Goal: Transaction & Acquisition: Purchase product/service

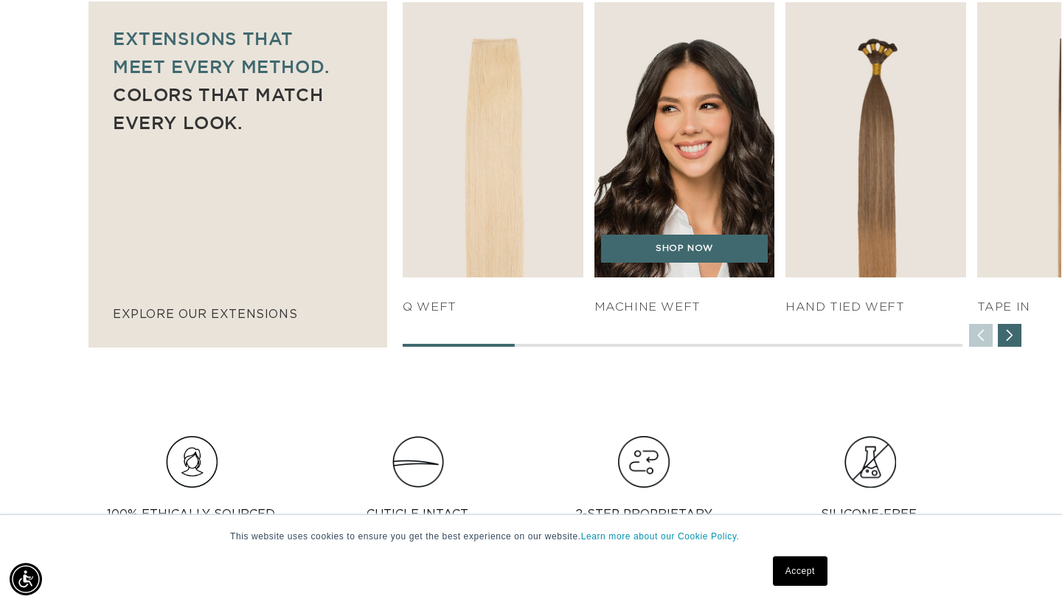
scroll to position [0, 1914]
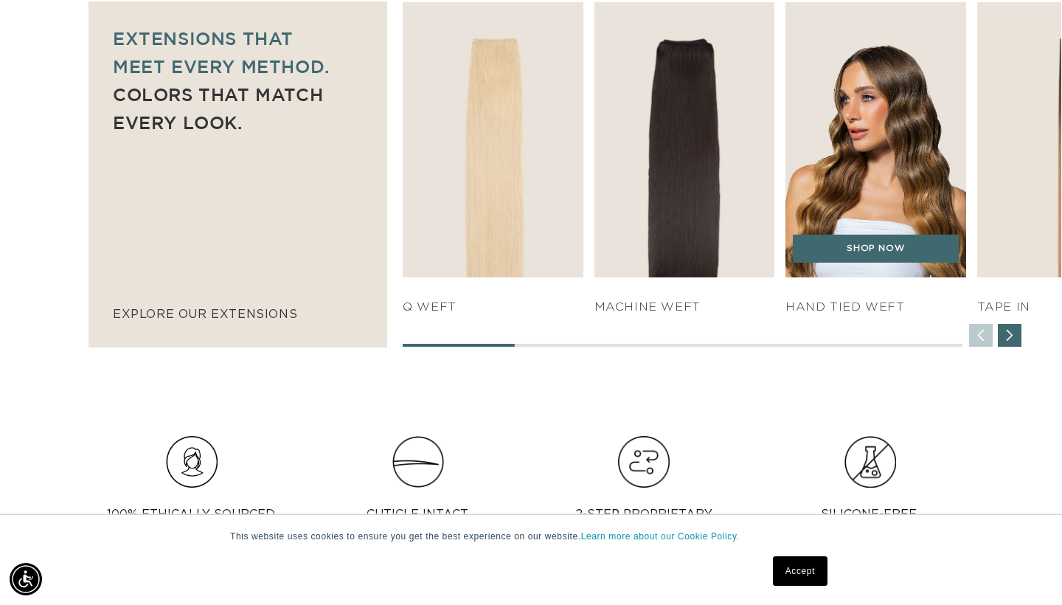
click at [895, 173] on img "3 / 7" at bounding box center [875, 140] width 189 height 288
click at [852, 251] on link "SHOP NOW" at bounding box center [876, 248] width 167 height 28
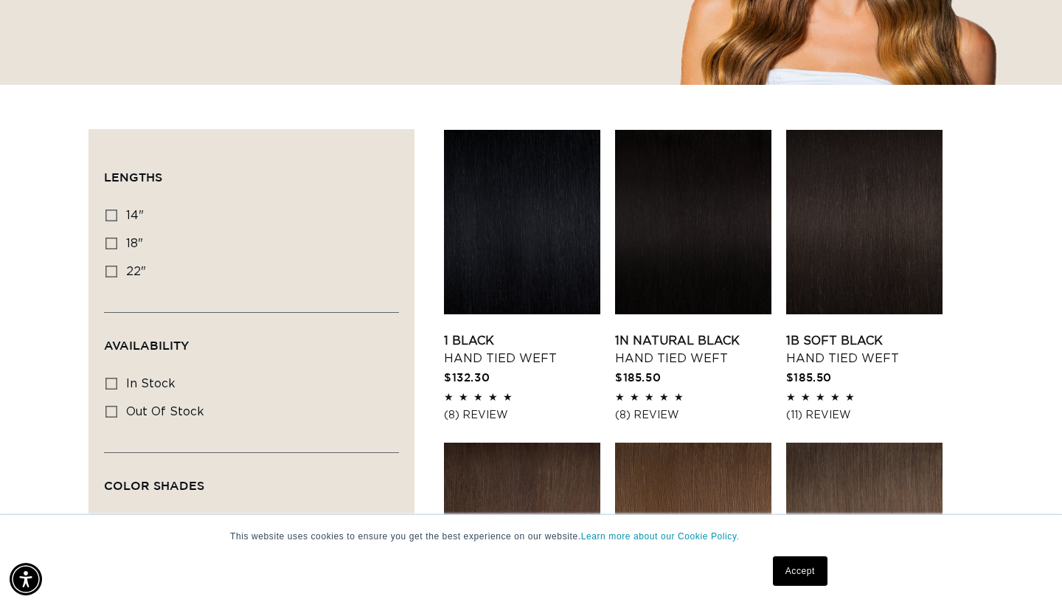
click at [803, 572] on link "Accept" at bounding box center [800, 570] width 55 height 29
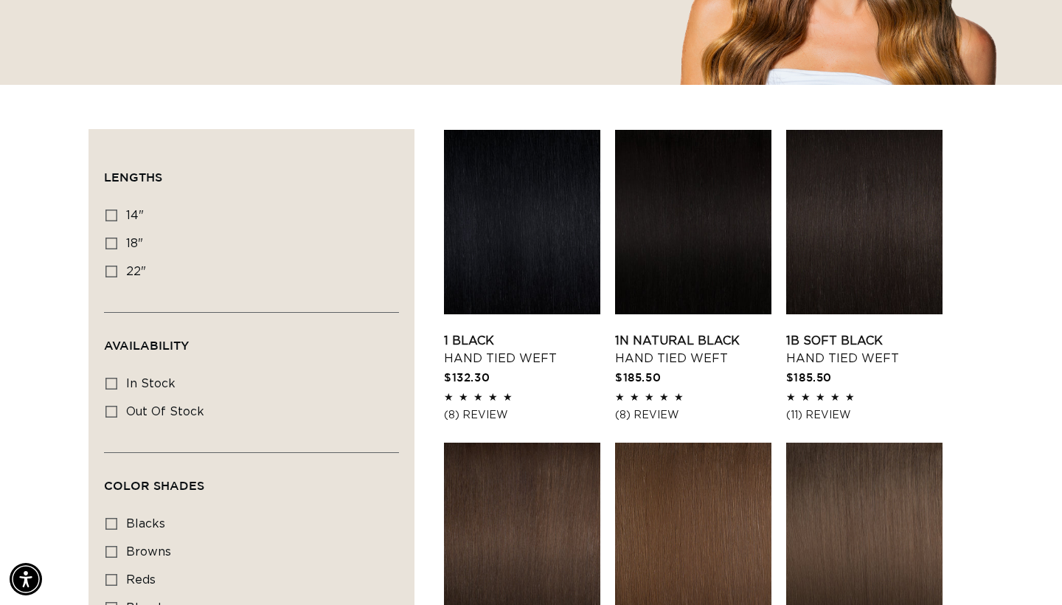
scroll to position [0, 957]
click at [500, 332] on link "1 Black Hand Tied Weft" at bounding box center [522, 349] width 156 height 35
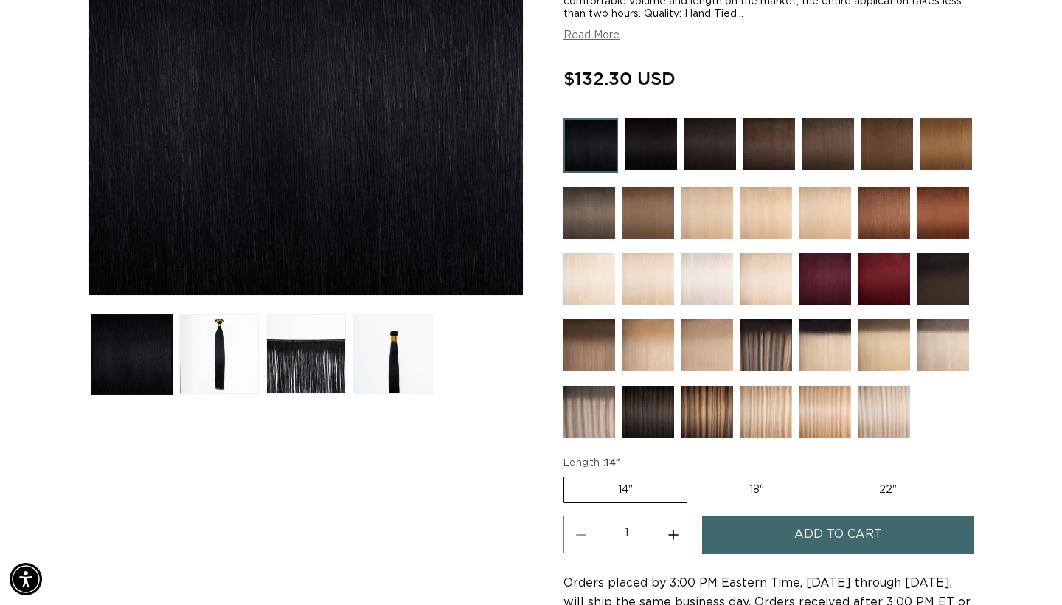
click at [768, 490] on label "18" Variant sold out or unavailable" at bounding box center [756, 489] width 122 height 25
click at [695, 474] on input "18" Variant sold out or unavailable" at bounding box center [694, 473] width 1 height 1
radio input "true"
click at [861, 490] on label "22" Variant sold out or unavailable" at bounding box center [887, 489] width 125 height 25
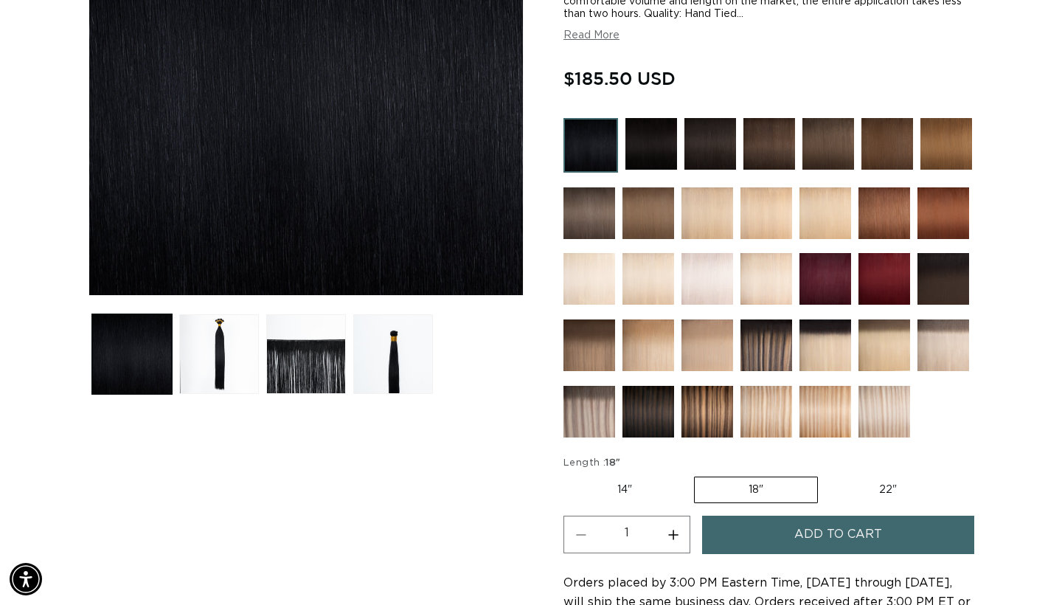
click at [826, 474] on input "22" Variant sold out or unavailable" at bounding box center [825, 473] width 1 height 1
radio input "true"
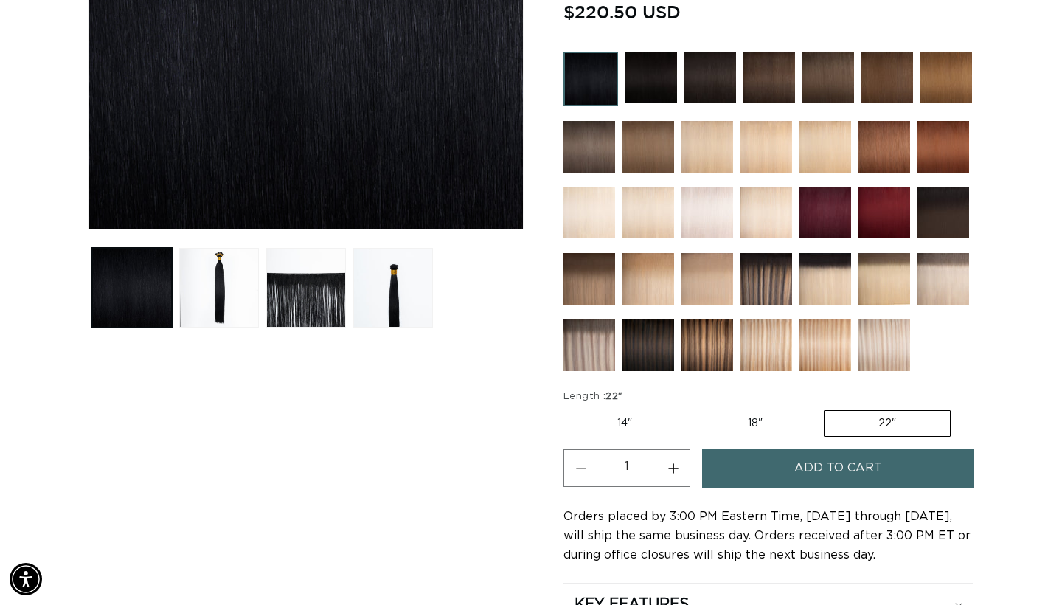
scroll to position [0, 957]
click at [874, 159] on img at bounding box center [884, 147] width 52 height 52
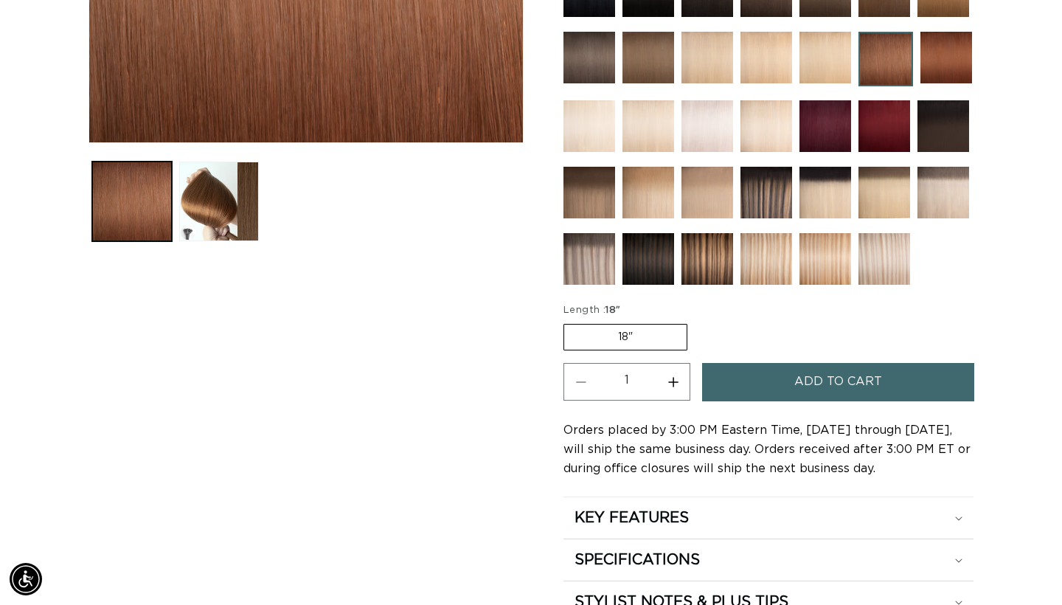
click at [733, 385] on button "Add to cart" at bounding box center [838, 382] width 272 height 38
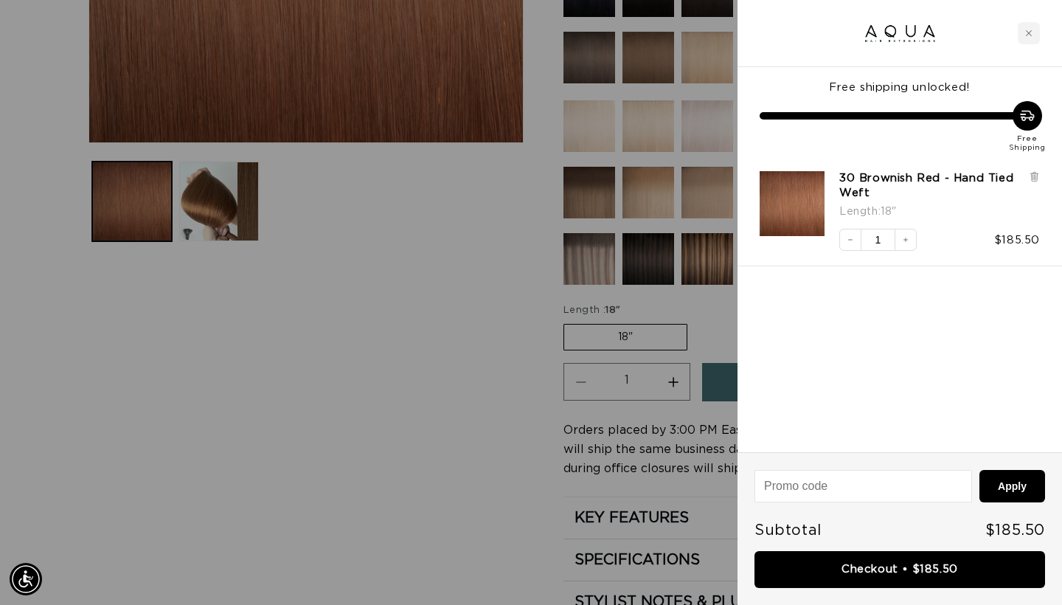
scroll to position [0, 957]
click at [489, 355] on div at bounding box center [531, 302] width 1062 height 605
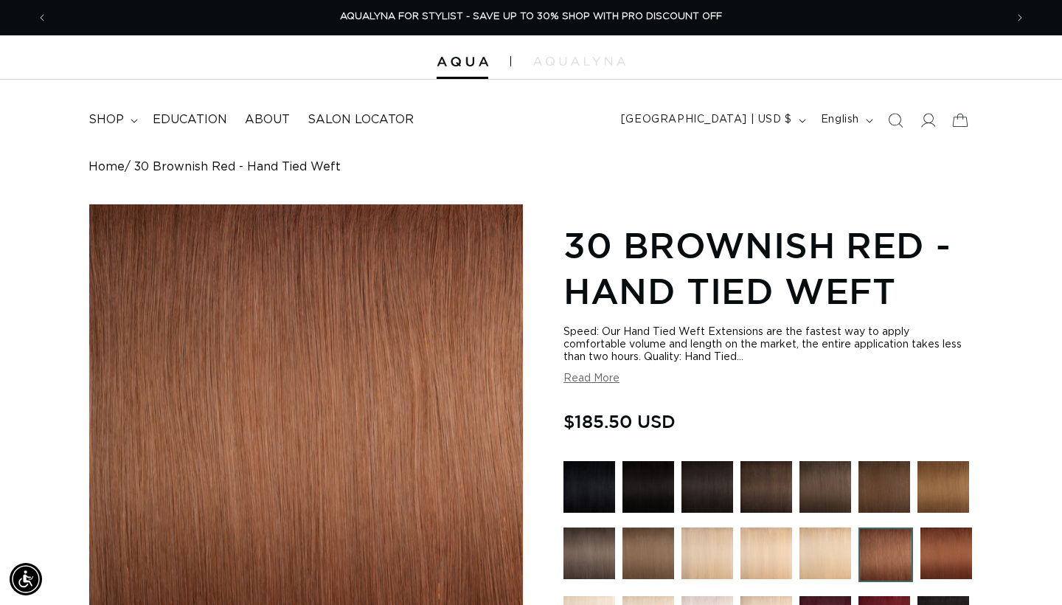
scroll to position [0, 0]
click at [959, 118] on icon at bounding box center [959, 119] width 35 height 35
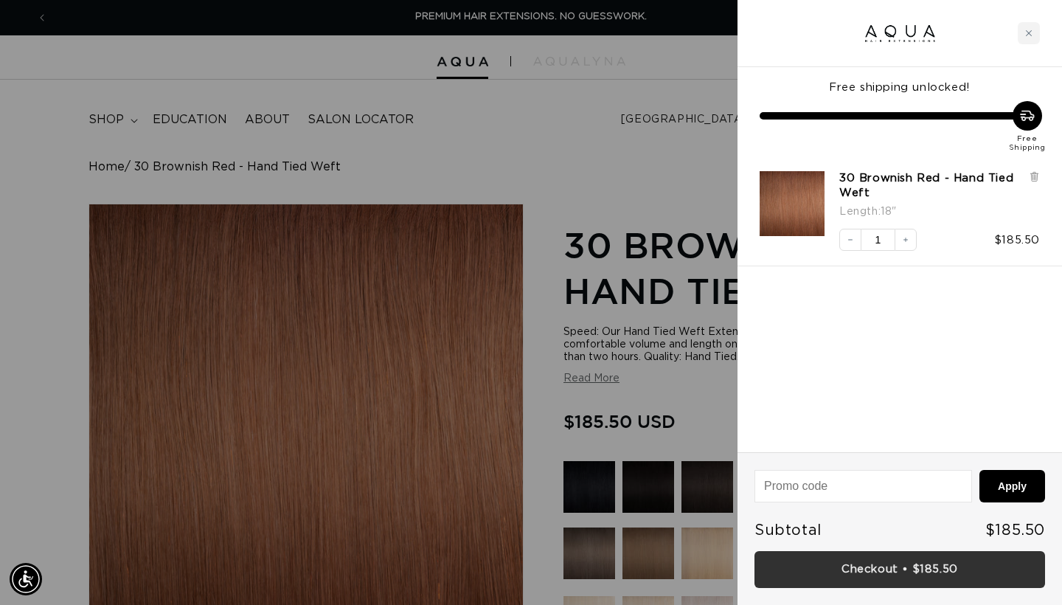
click at [780, 574] on link "Checkout • $185.50" at bounding box center [899, 570] width 290 height 38
